Goal: Task Accomplishment & Management: Manage account settings

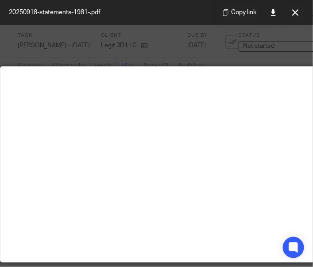
scroll to position [0, 44]
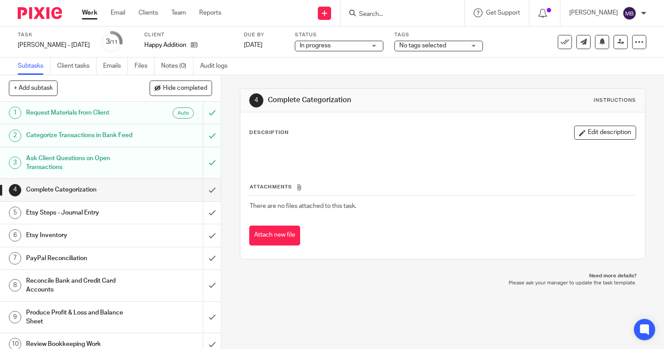
click at [366, 9] on form at bounding box center [405, 13] width 94 height 11
click at [368, 14] on input "Search" at bounding box center [398, 15] width 80 height 8
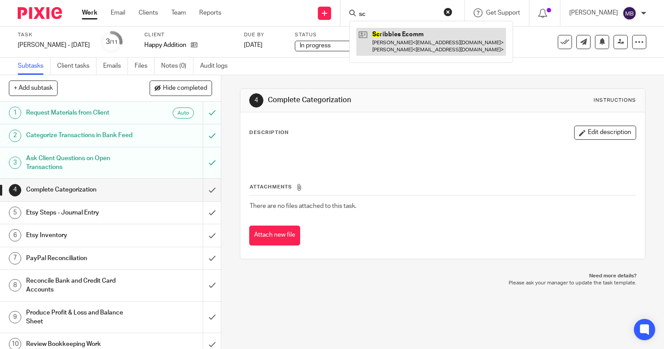
type input "sc"
click at [374, 44] on link at bounding box center [431, 41] width 150 height 27
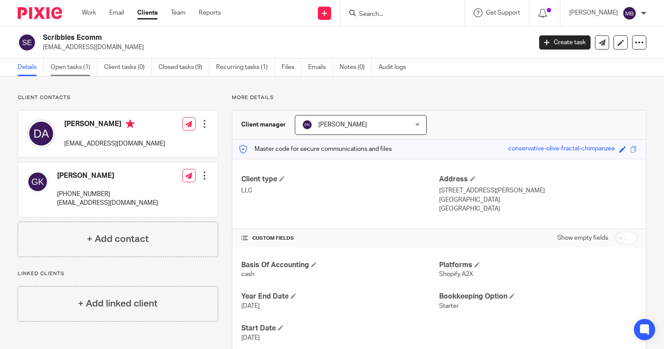
click at [62, 70] on link "Open tasks (1)" at bounding box center [73, 67] width 47 height 17
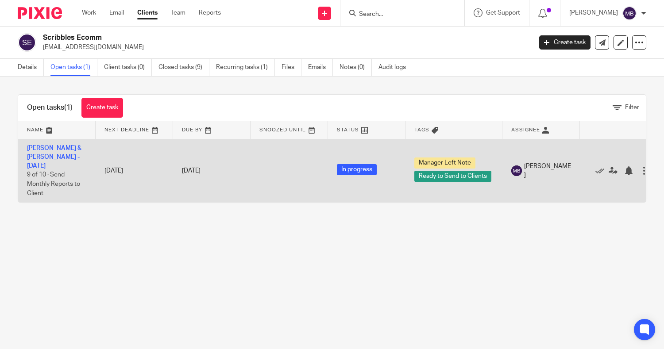
click at [56, 156] on td "David & Gene - Sept 2025 9 of 10 · Send Monthly Reports to Client" at bounding box center [56, 170] width 77 height 63
click at [50, 150] on link "[PERSON_NAME] & [PERSON_NAME] - [DATE]" at bounding box center [54, 157] width 54 height 24
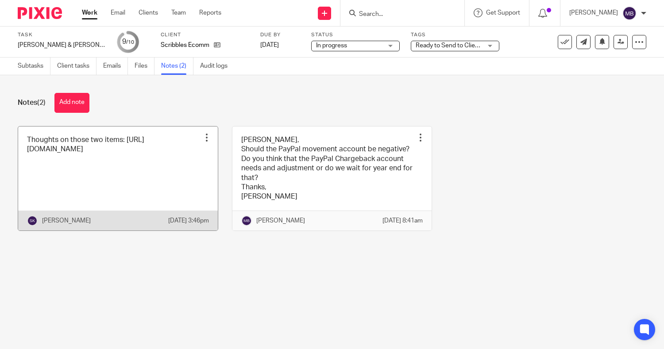
click at [90, 164] on link at bounding box center [118, 179] width 200 height 104
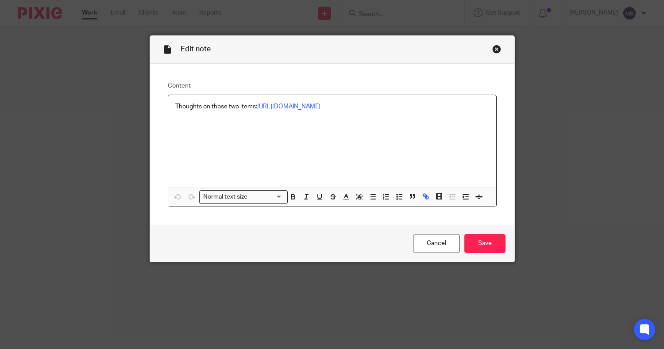
click at [279, 110] on link "[URL][DOMAIN_NAME]" at bounding box center [288, 107] width 63 height 6
click at [273, 110] on p "Thoughts on those two items: [URL][DOMAIN_NAME]" at bounding box center [332, 106] width 314 height 9
click at [299, 104] on link "[URL][DOMAIN_NAME]" at bounding box center [288, 107] width 63 height 6
click at [494, 48] on div "Close this dialog window" at bounding box center [496, 49] width 9 height 9
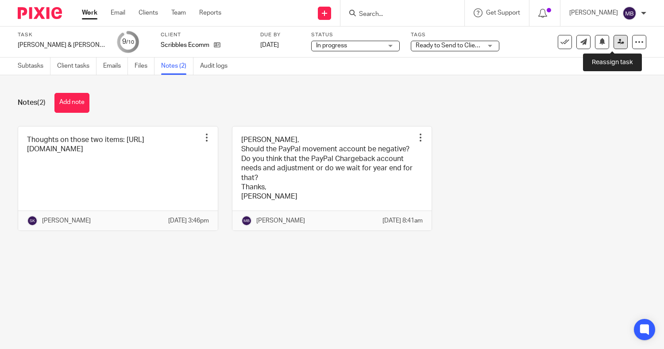
click at [617, 45] on icon at bounding box center [620, 42] width 7 height 7
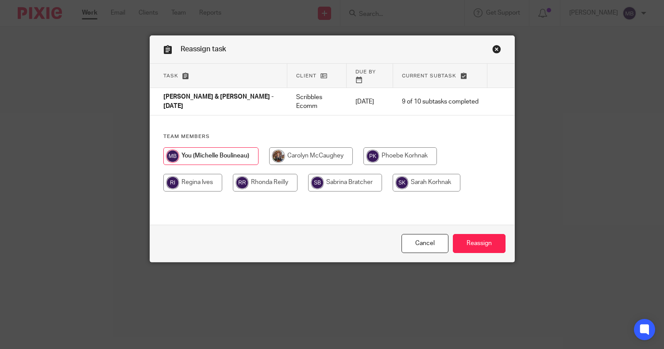
click at [379, 147] on input "radio" at bounding box center [399, 156] width 73 height 18
radio input "true"
click at [469, 245] on input "Reassign" at bounding box center [479, 243] width 53 height 19
